Goal: Task Accomplishment & Management: Use online tool/utility

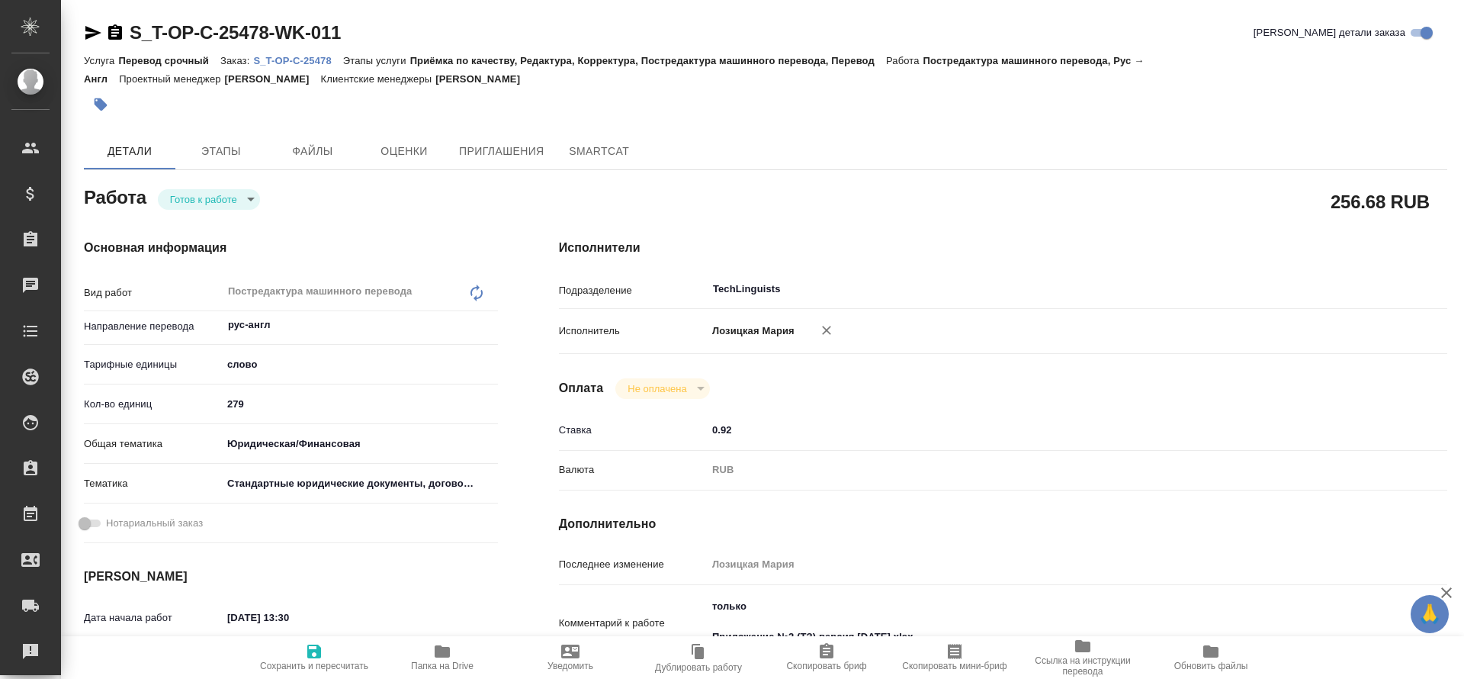
type textarea "x"
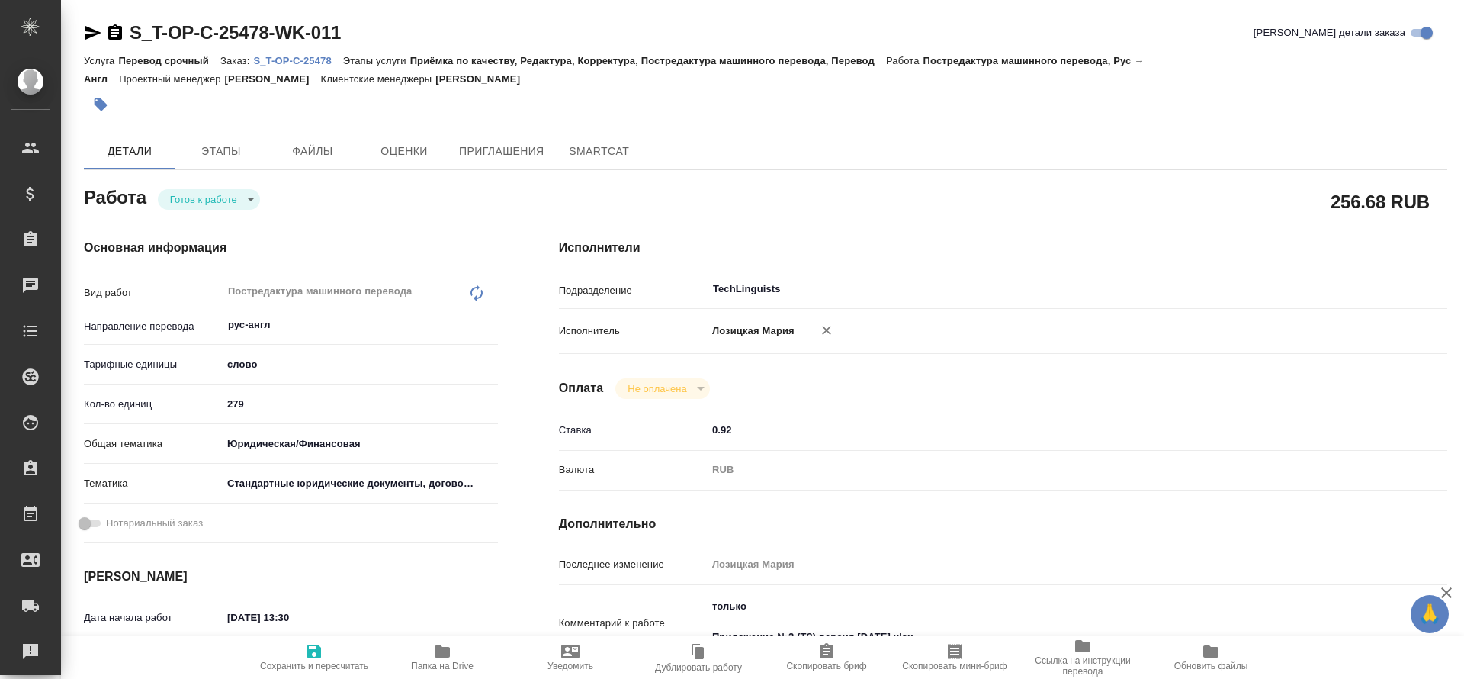
type textarea "x"
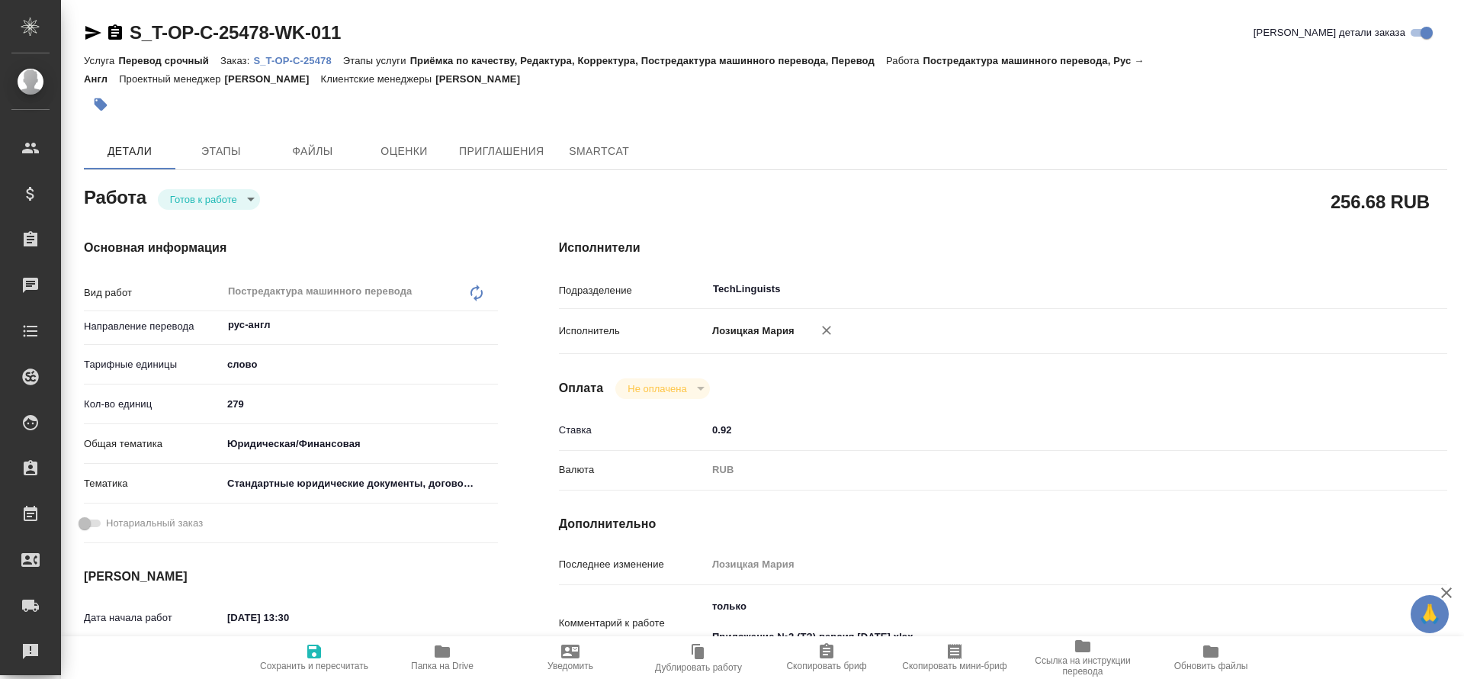
type textarea "x"
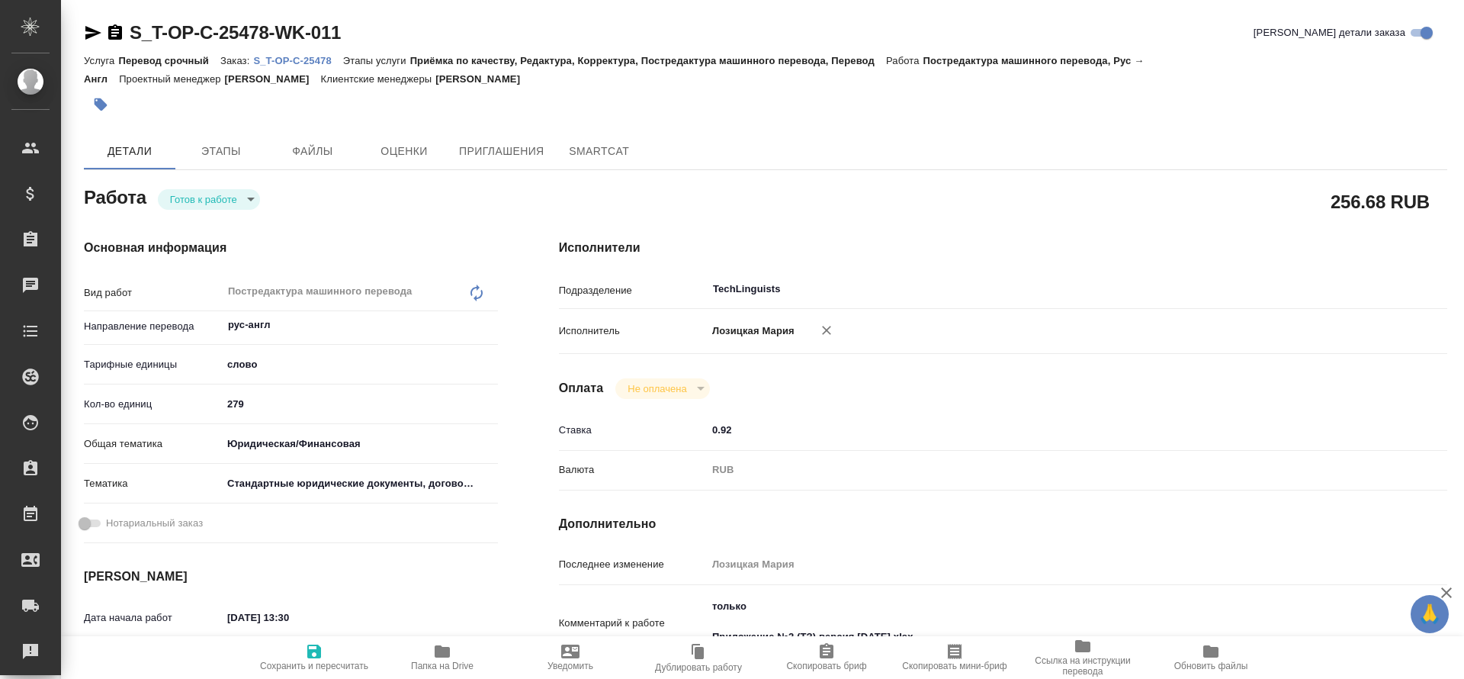
click at [323, 58] on p "S_T-OP-C-25478" at bounding box center [297, 60] width 89 height 11
type textarea "x"
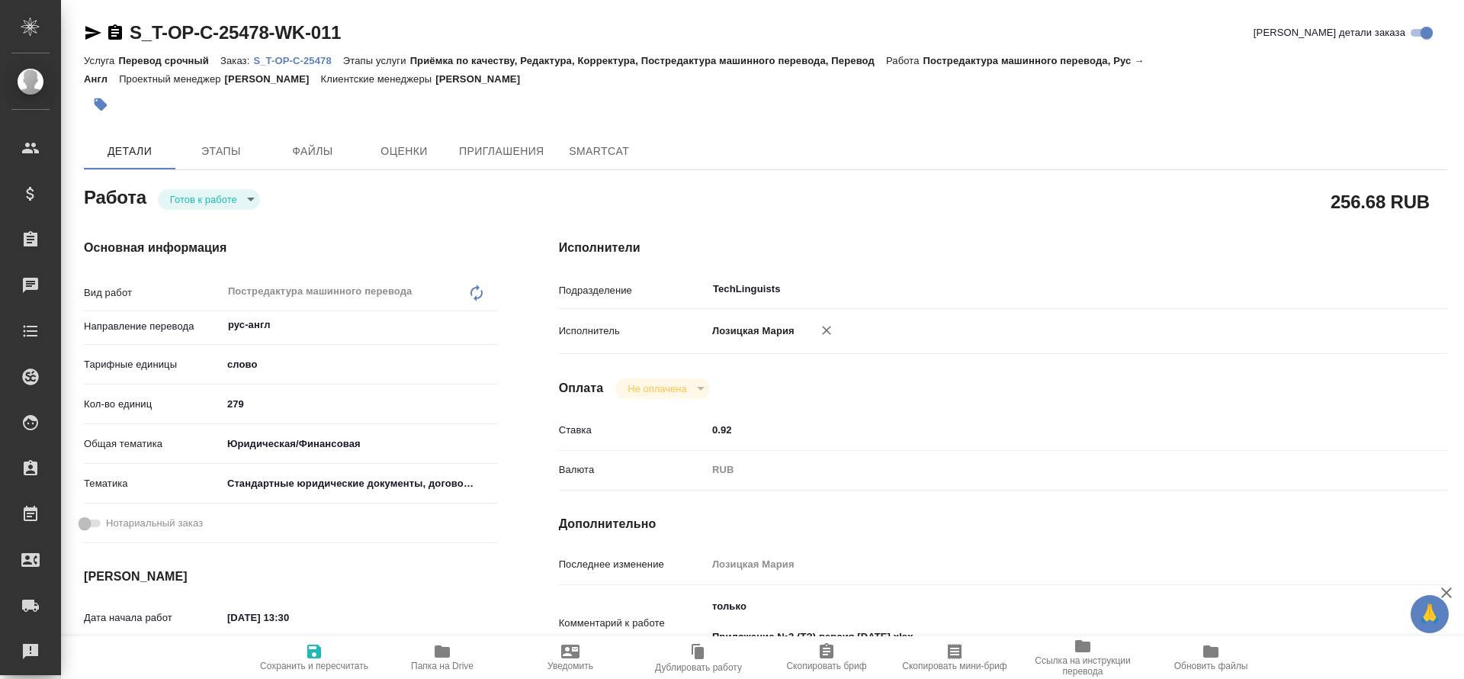
type textarea "x"
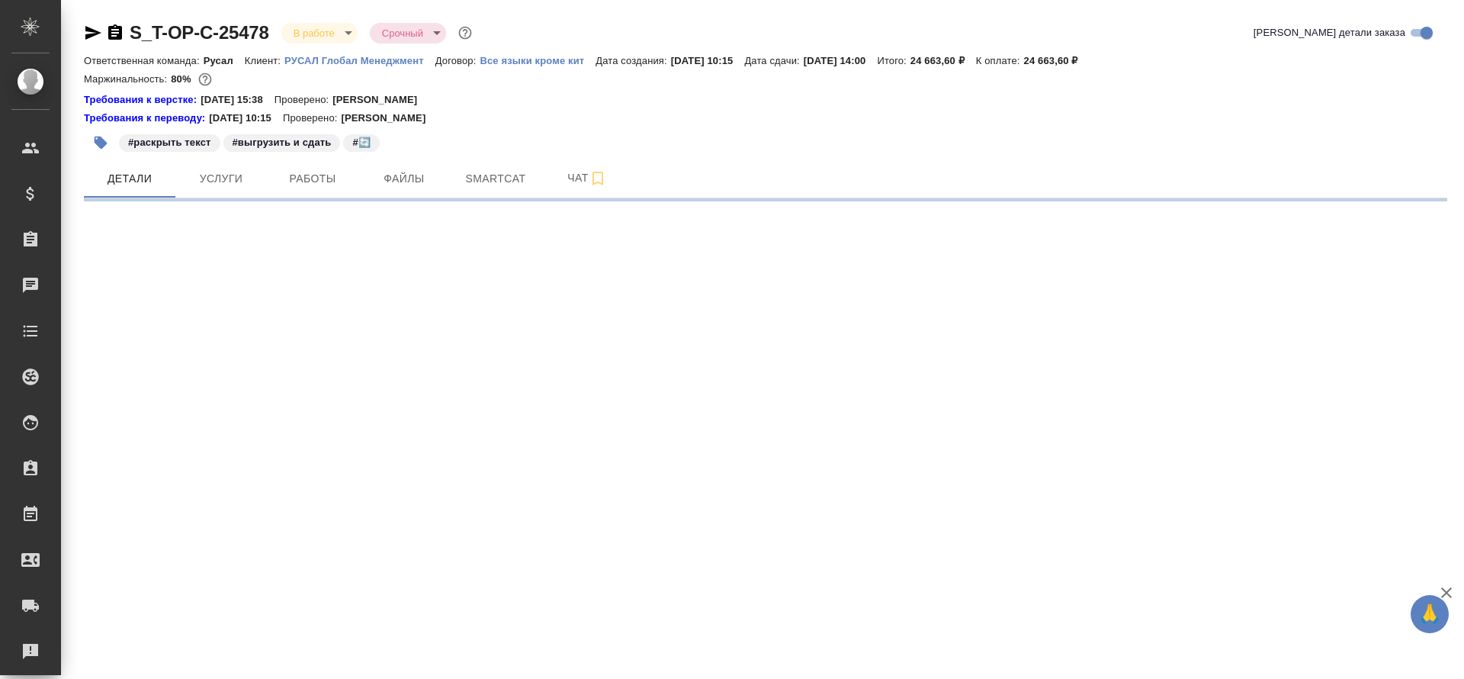
select select "RU"
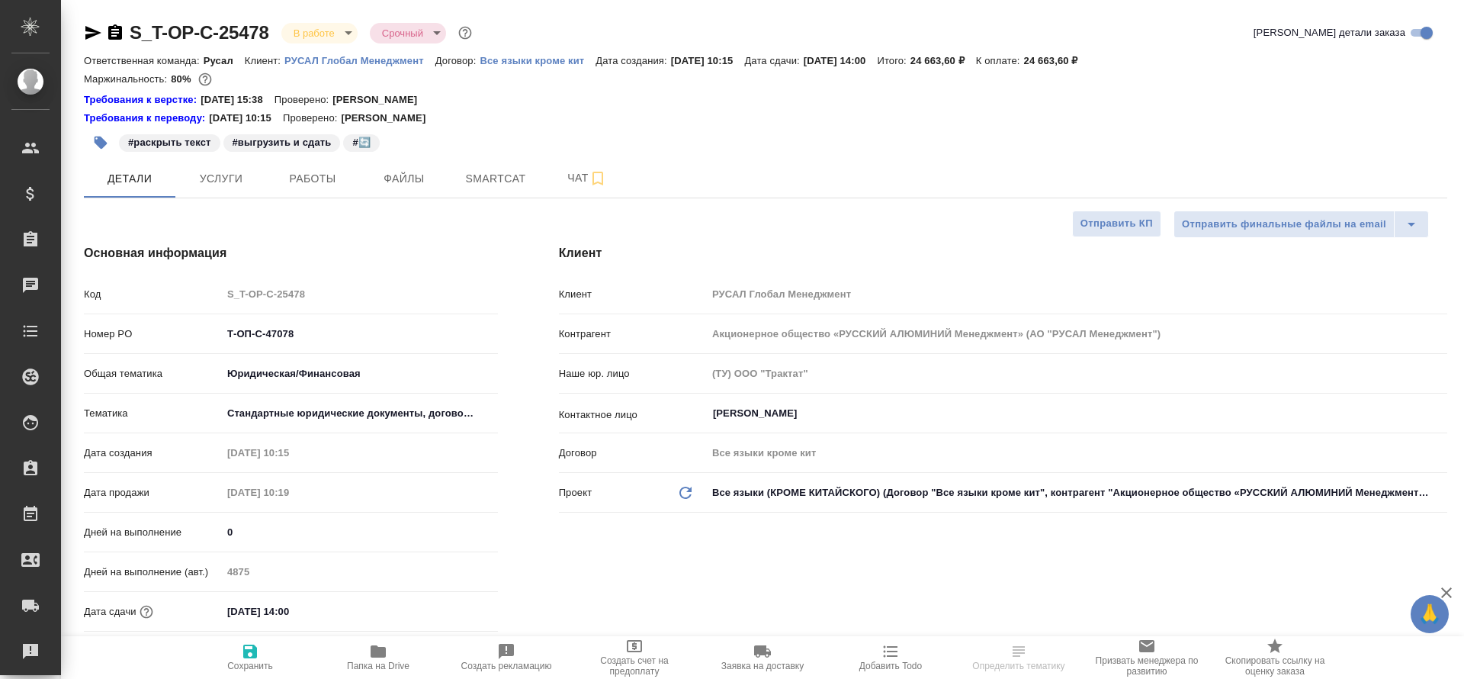
type textarea "x"
type input "[PERSON_NAME]"
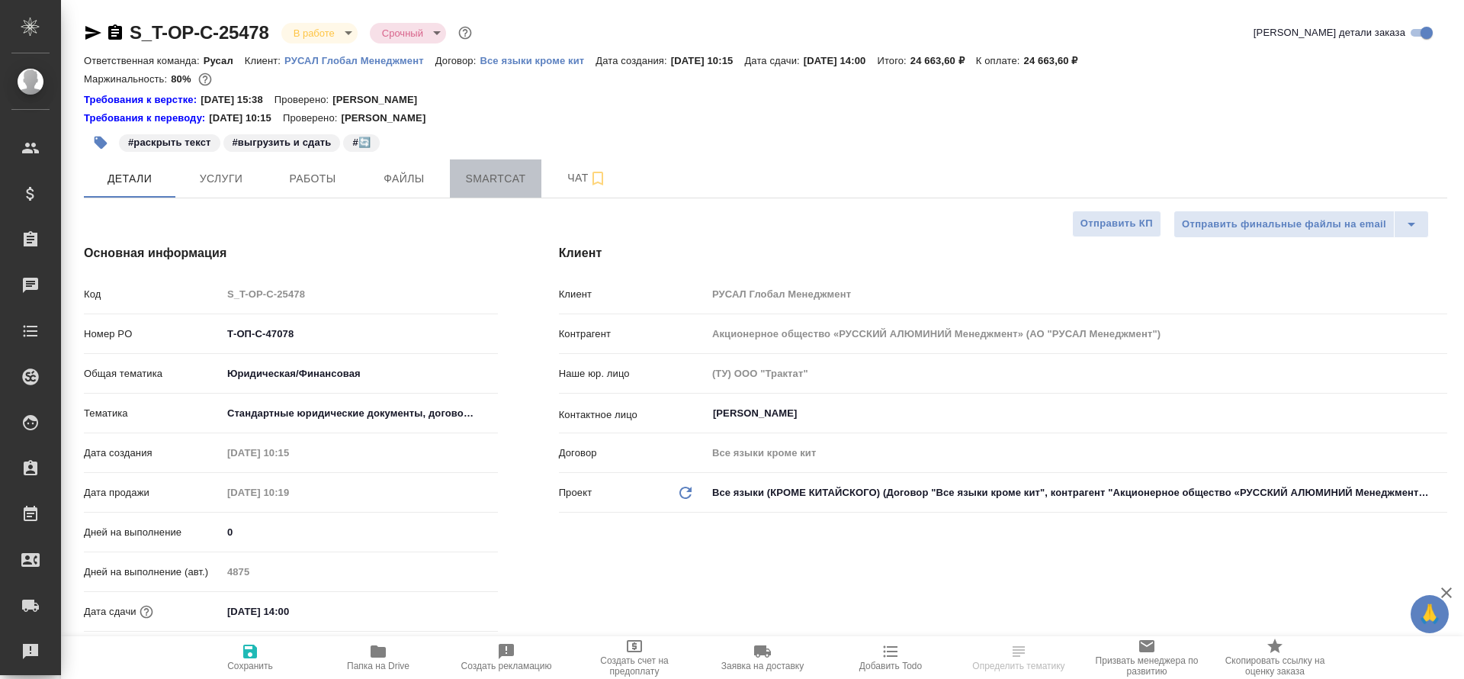
click at [497, 178] on span "Smartcat" at bounding box center [495, 178] width 73 height 19
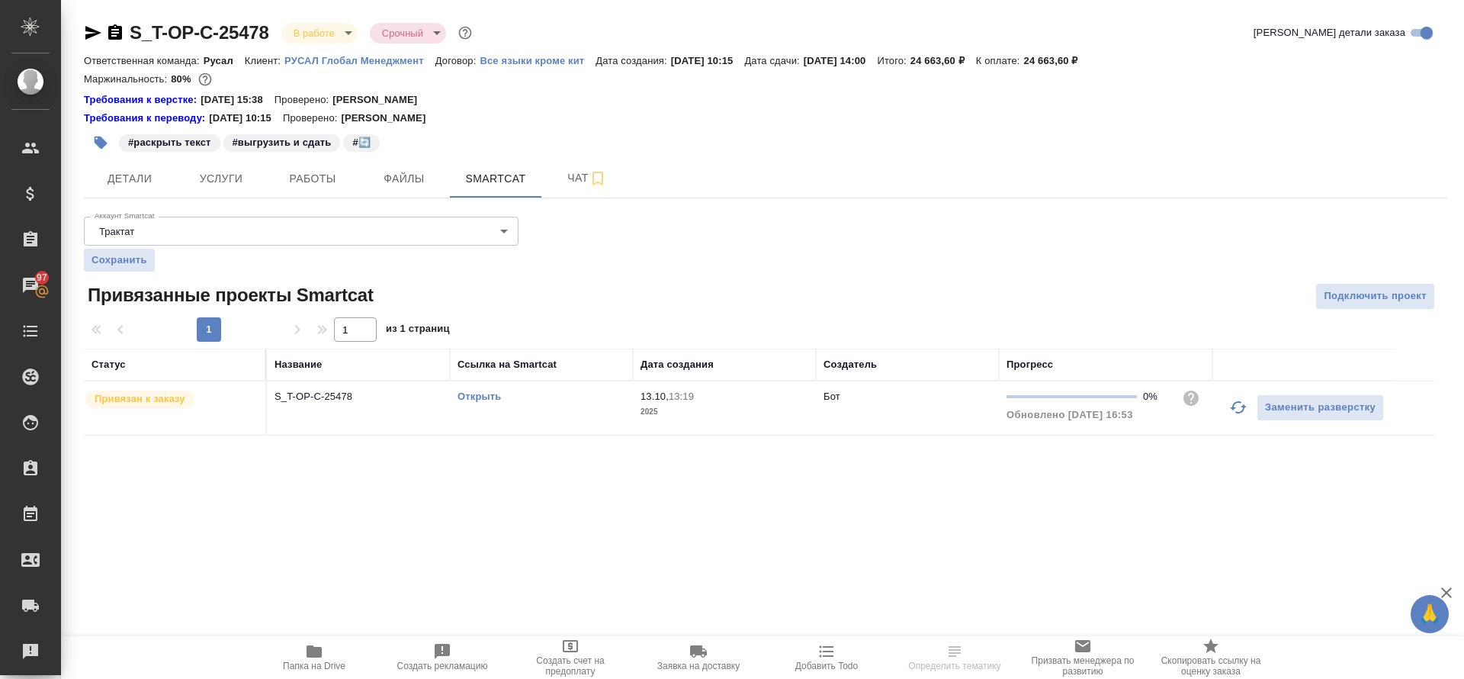
click at [493, 397] on link "Открыть" at bounding box center [479, 396] width 43 height 11
